Goal: Task Accomplishment & Management: Manage account settings

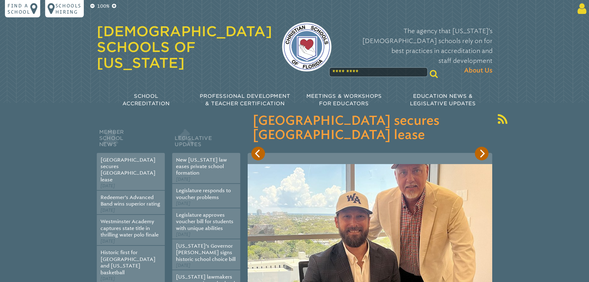
type input "**********"
click at [575, 8] on icon at bounding box center [580, 8] width 11 height 12
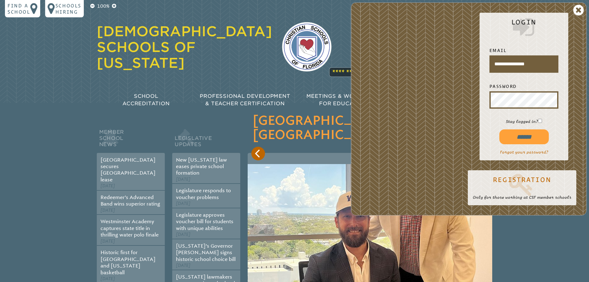
click at [520, 136] on input "******" at bounding box center [523, 136] width 49 height 15
type input "**********"
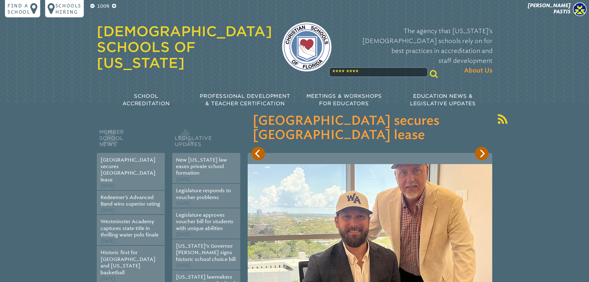
click at [574, 2] on div "100% Find a school Schools Hiring [PERSON_NAME] [PERSON_NAME] My Current Roles …" at bounding box center [294, 58] width 589 height 117
click at [576, 8] on img at bounding box center [580, 9] width 14 height 14
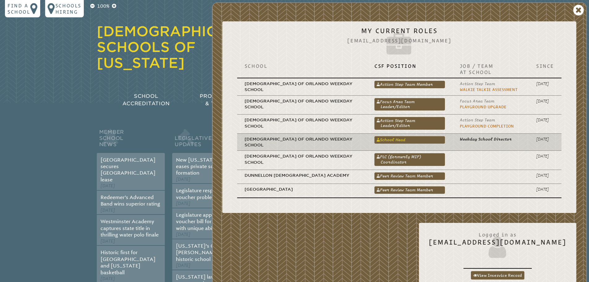
click at [423, 139] on link "School Head" at bounding box center [410, 139] width 71 height 7
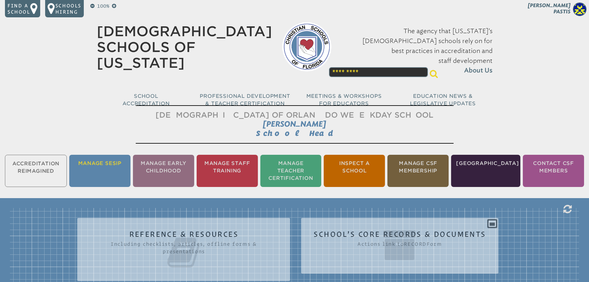
click at [110, 169] on li "Manage SESIP" at bounding box center [99, 171] width 61 height 32
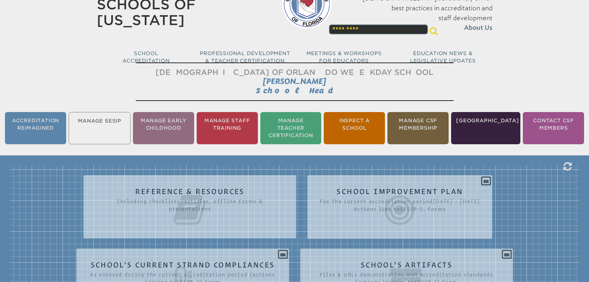
scroll to position [41, 0]
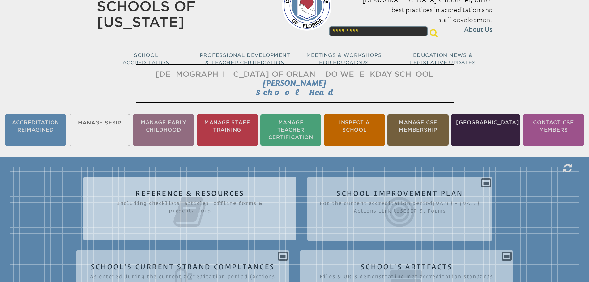
click at [203, 199] on icon at bounding box center [190, 211] width 188 height 35
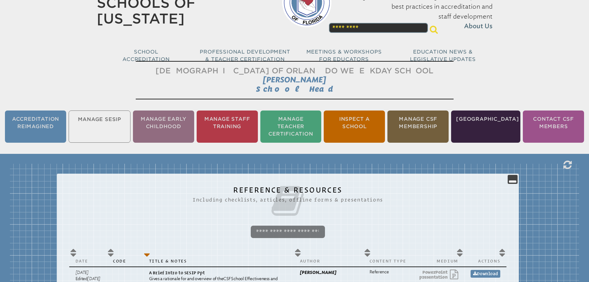
scroll to position [0, 0]
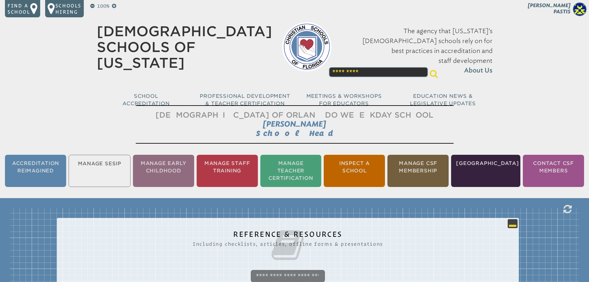
click at [516, 222] on icon at bounding box center [512, 223] width 7 height 7
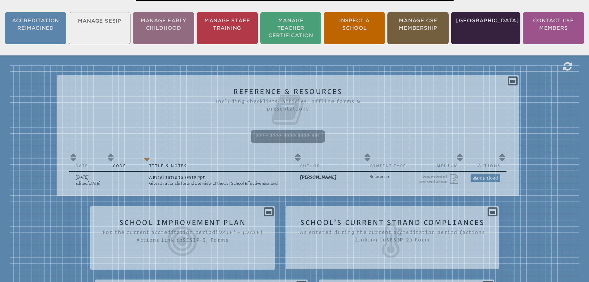
scroll to position [147, 0]
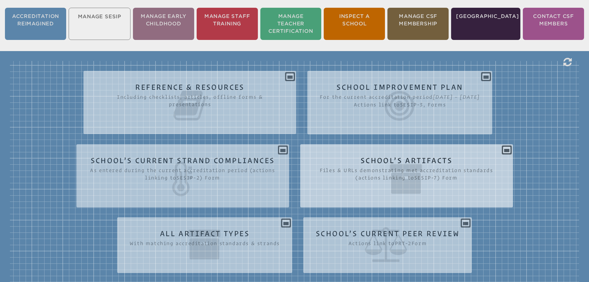
click at [408, 179] on icon at bounding box center [407, 178] width 188 height 35
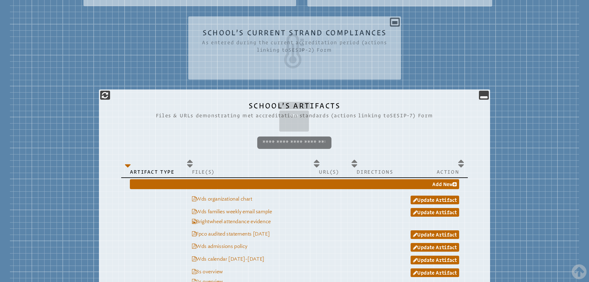
scroll to position [271, 0]
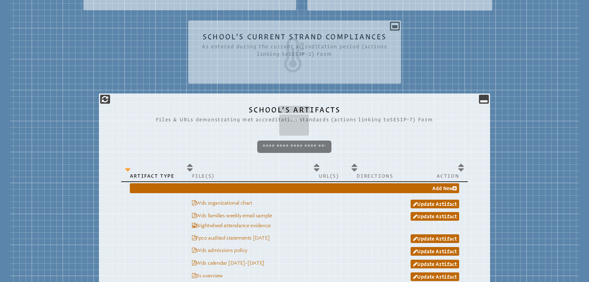
click at [133, 178] on th "Artifact Type" at bounding box center [152, 170] width 62 height 21
click at [129, 171] on th "Artifact Type" at bounding box center [152, 170] width 62 height 21
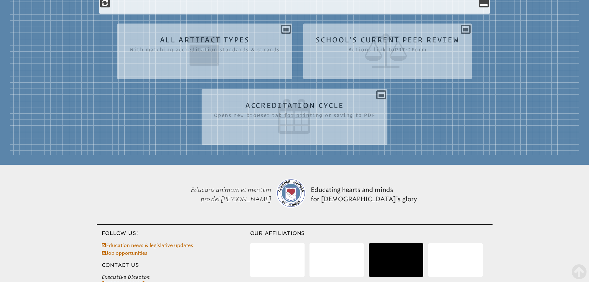
scroll to position [827, 0]
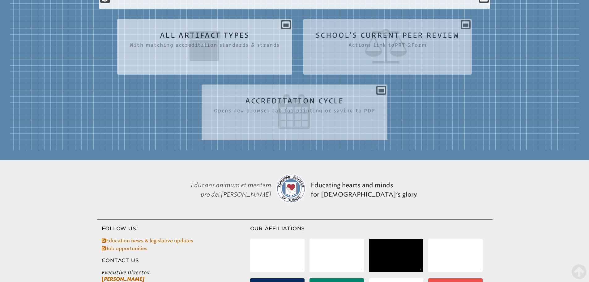
click at [228, 63] on icon at bounding box center [205, 46] width 150 height 35
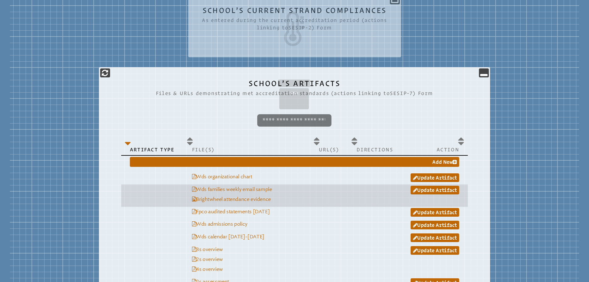
scroll to position [302, 0]
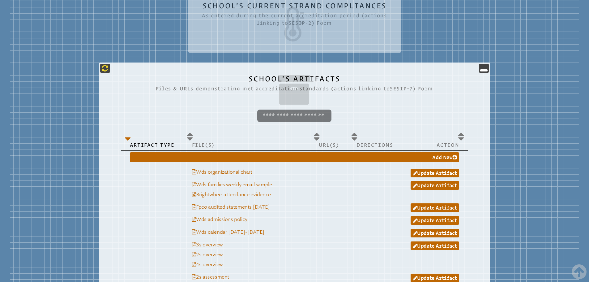
click at [108, 72] on icon at bounding box center [105, 67] width 6 height 7
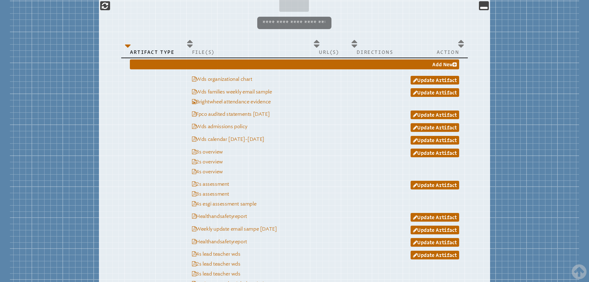
scroll to position [271, 0]
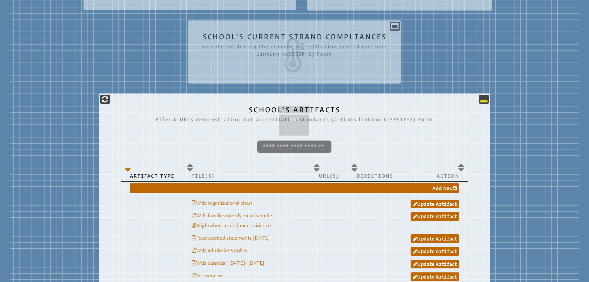
click at [483, 103] on icon at bounding box center [483, 98] width 7 height 7
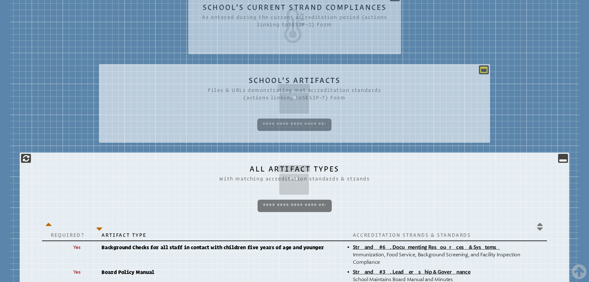
scroll to position [300, 0]
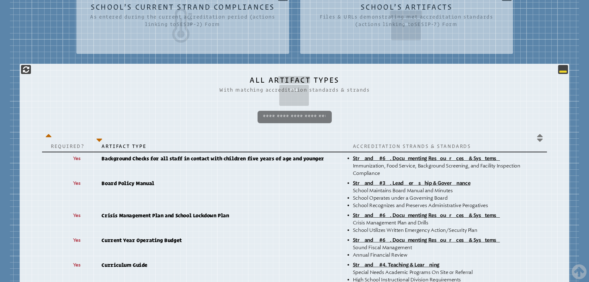
click at [559, 73] on p at bounding box center [563, 69] width 10 height 9
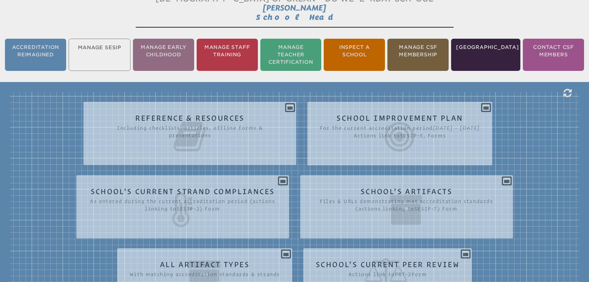
scroll to position [115, 0]
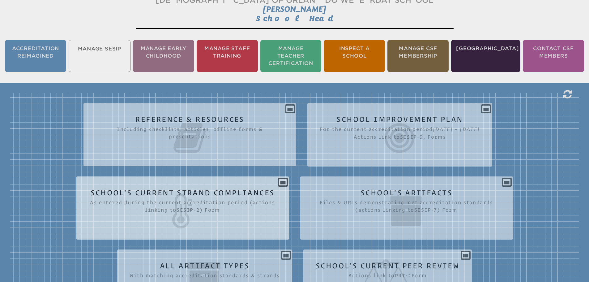
click at [232, 226] on icon at bounding box center [183, 211] width 188 height 35
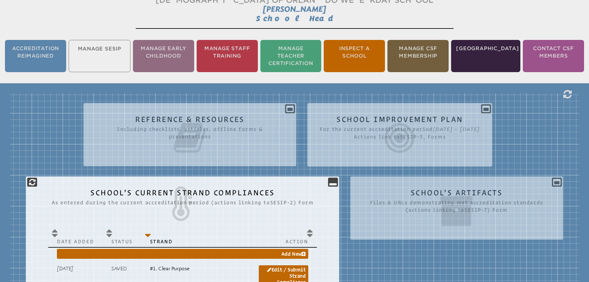
click at [329, 185] on icon at bounding box center [332, 181] width 7 height 7
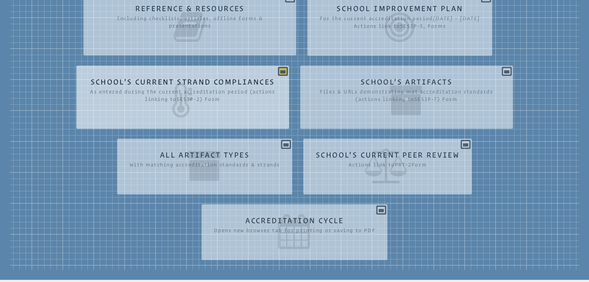
scroll to position [227, 0]
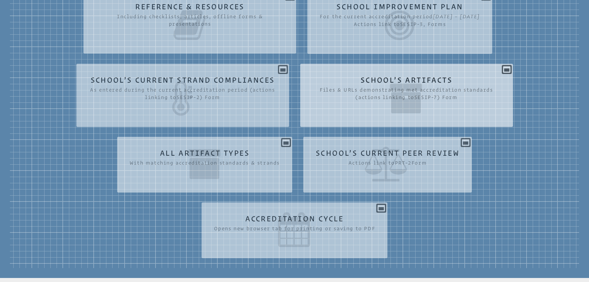
click at [378, 80] on div "School’s Artifacts Files & URLs demonstrating met accreditation standards (acti…" at bounding box center [406, 93] width 213 height 48
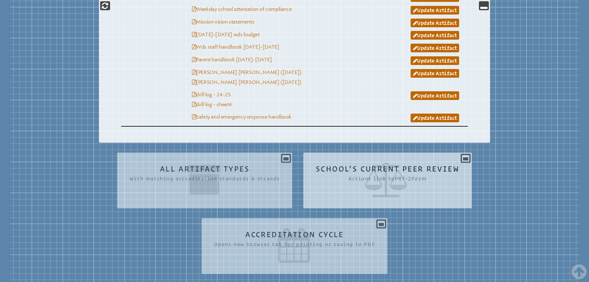
scroll to position [784, 0]
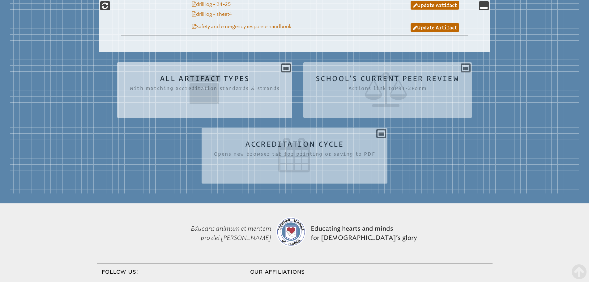
click at [250, 107] on icon at bounding box center [205, 89] width 150 height 35
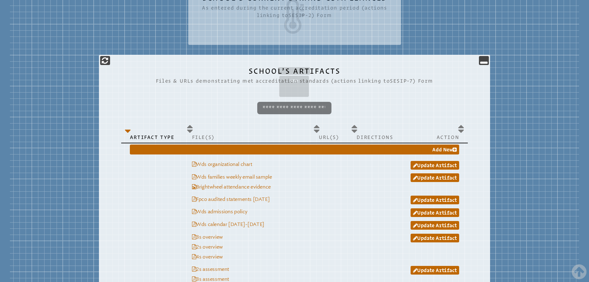
scroll to position [124, 0]
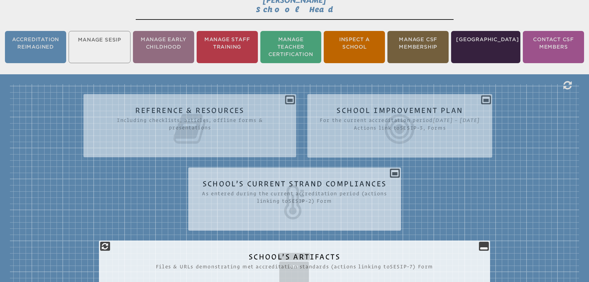
click at [342, 213] on icon at bounding box center [295, 202] width 188 height 35
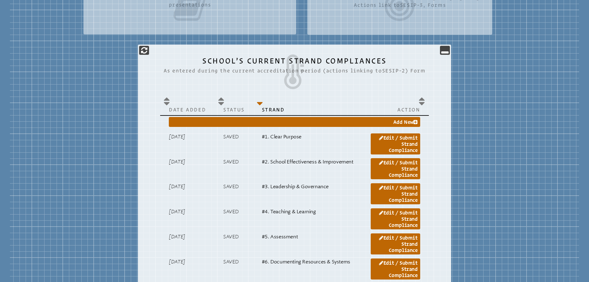
scroll to position [247, 0]
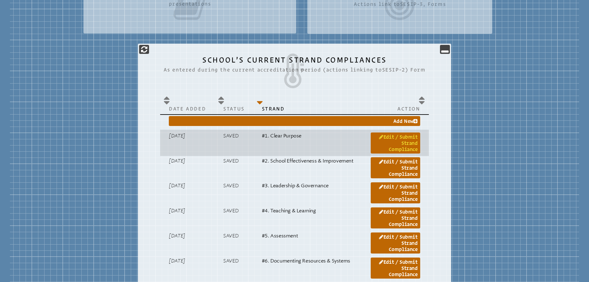
click at [383, 147] on link "Edit / Submit Strand Compliance" at bounding box center [395, 142] width 49 height 21
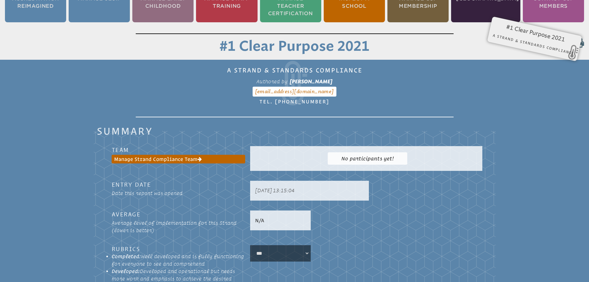
scroll to position [10, 0]
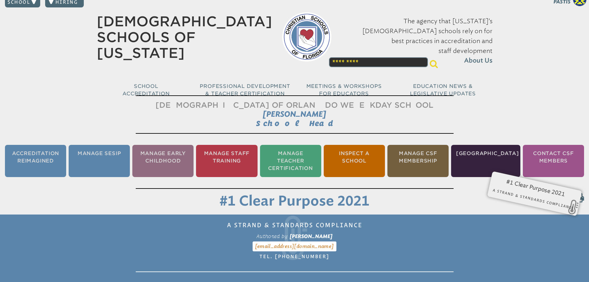
click at [109, 165] on li "Manage SESIP" at bounding box center [99, 161] width 61 height 32
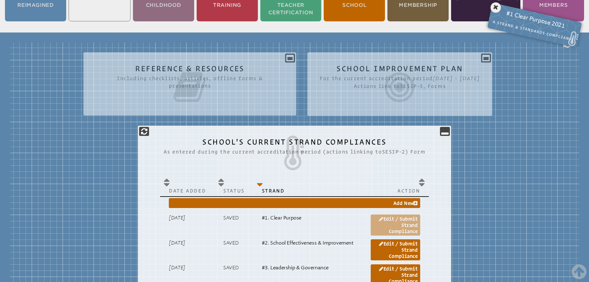
scroll to position [165, 0]
